Goal: Find specific page/section

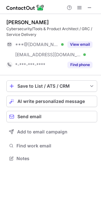
scroll to position [154, 101]
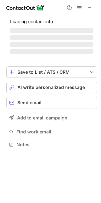
scroll to position [3, 3]
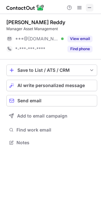
click at [88, 5] on span at bounding box center [89, 7] width 5 height 5
